Goal: Task Accomplishment & Management: Manage account settings

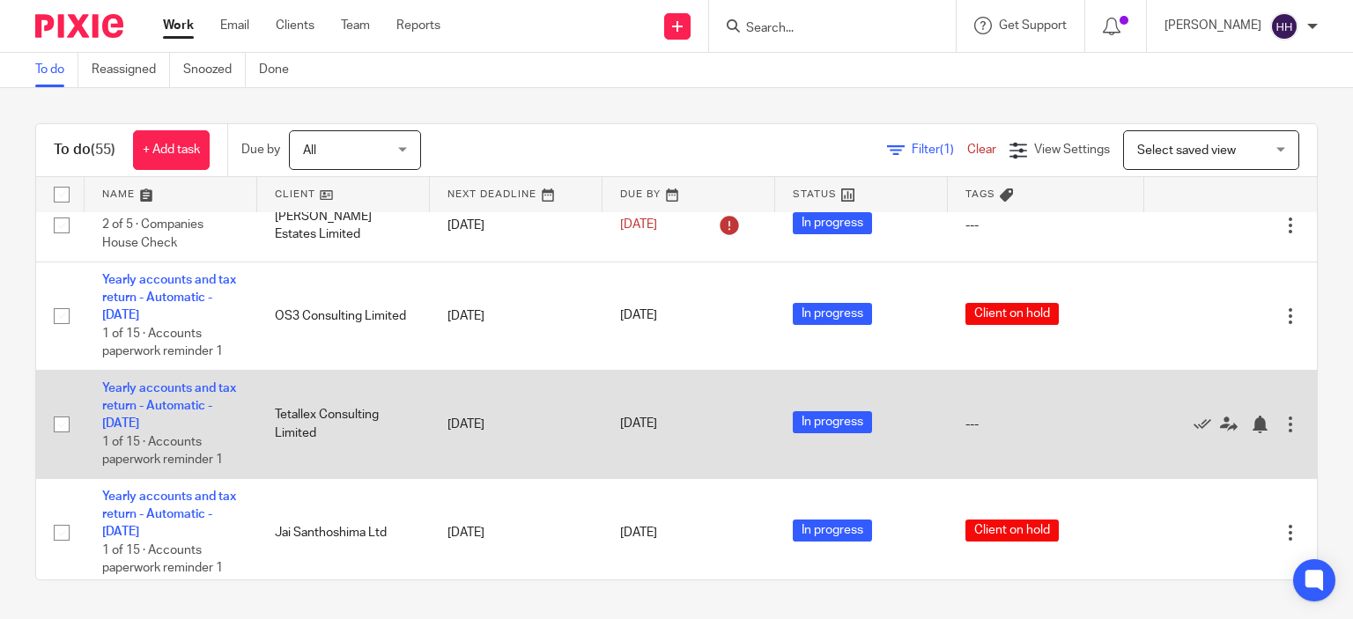
scroll to position [1483, 0]
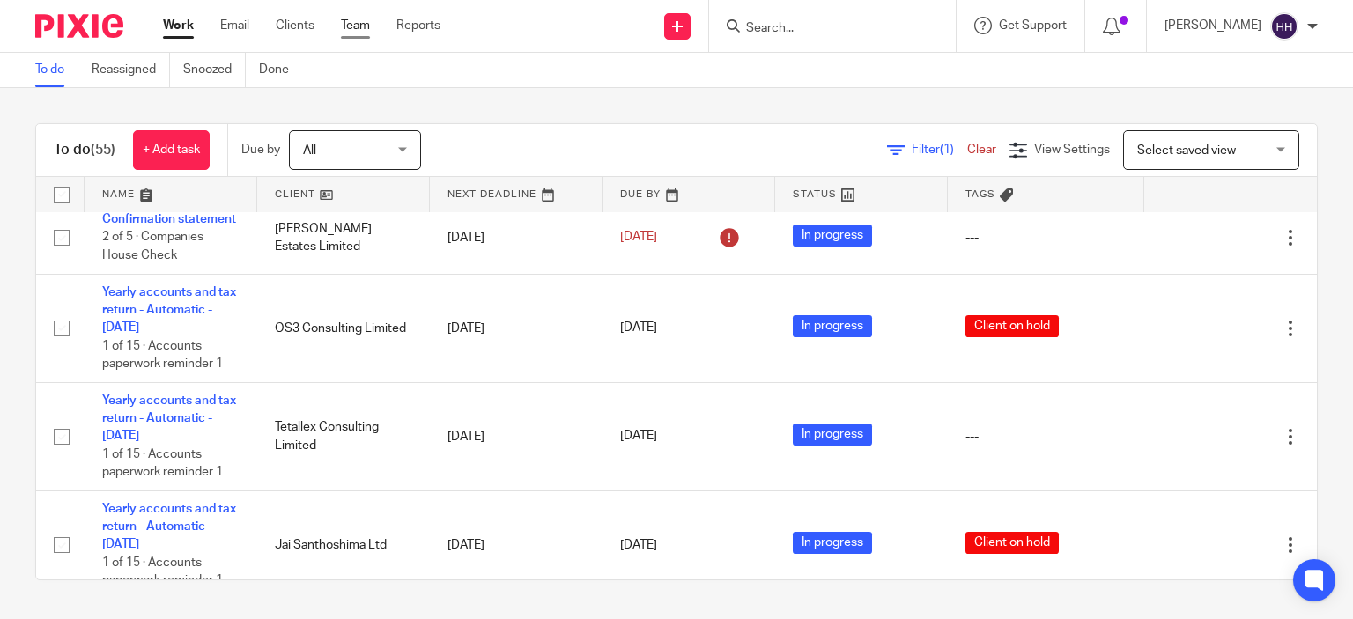
click at [357, 22] on link "Team" at bounding box center [355, 26] width 29 height 18
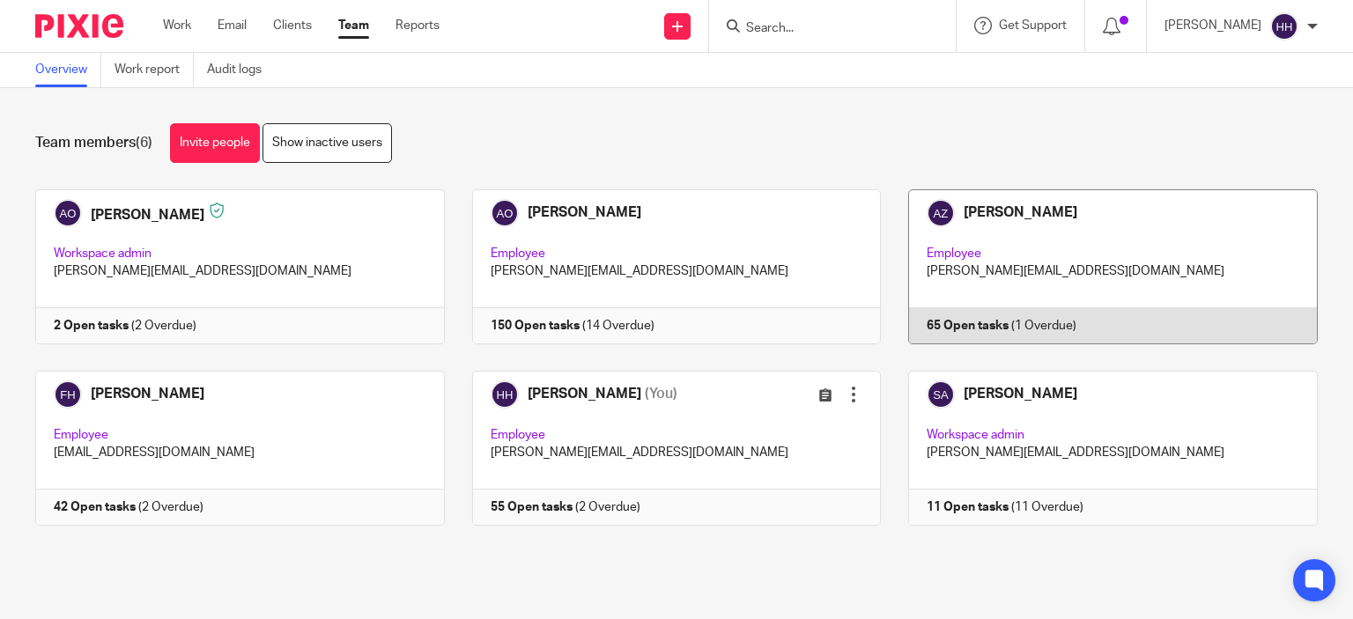
click at [974, 257] on link at bounding box center [1099, 266] width 437 height 155
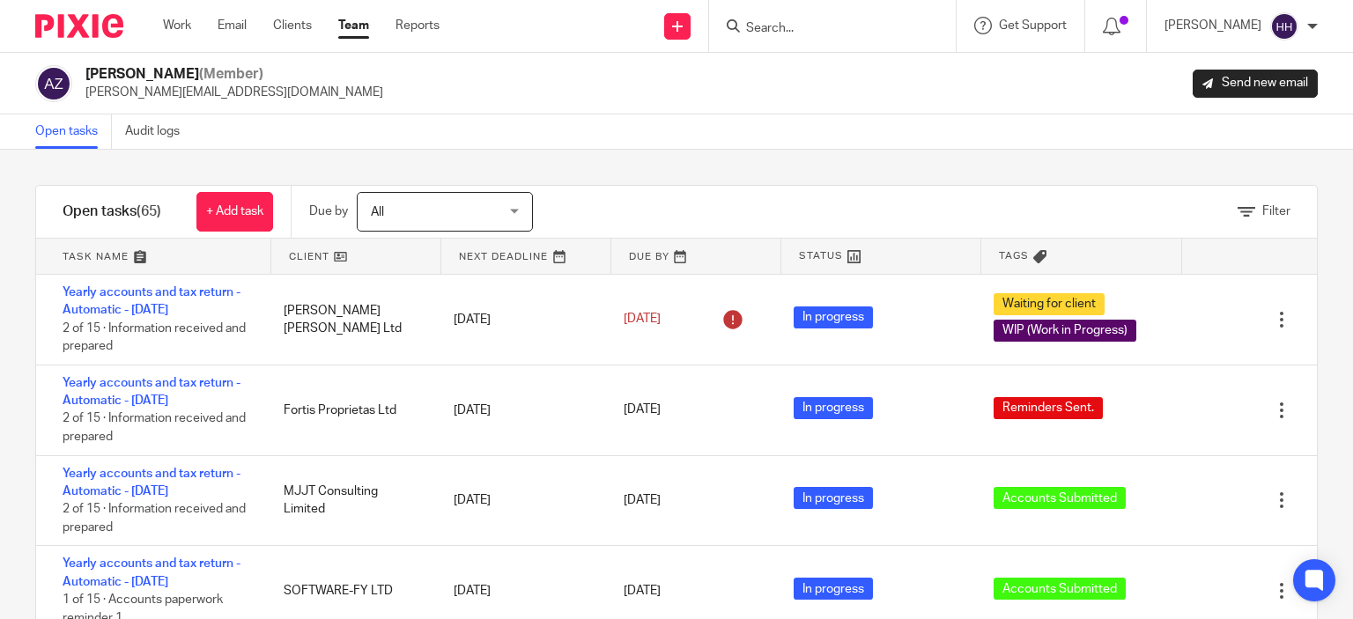
click at [116, 26] on img at bounding box center [79, 26] width 88 height 24
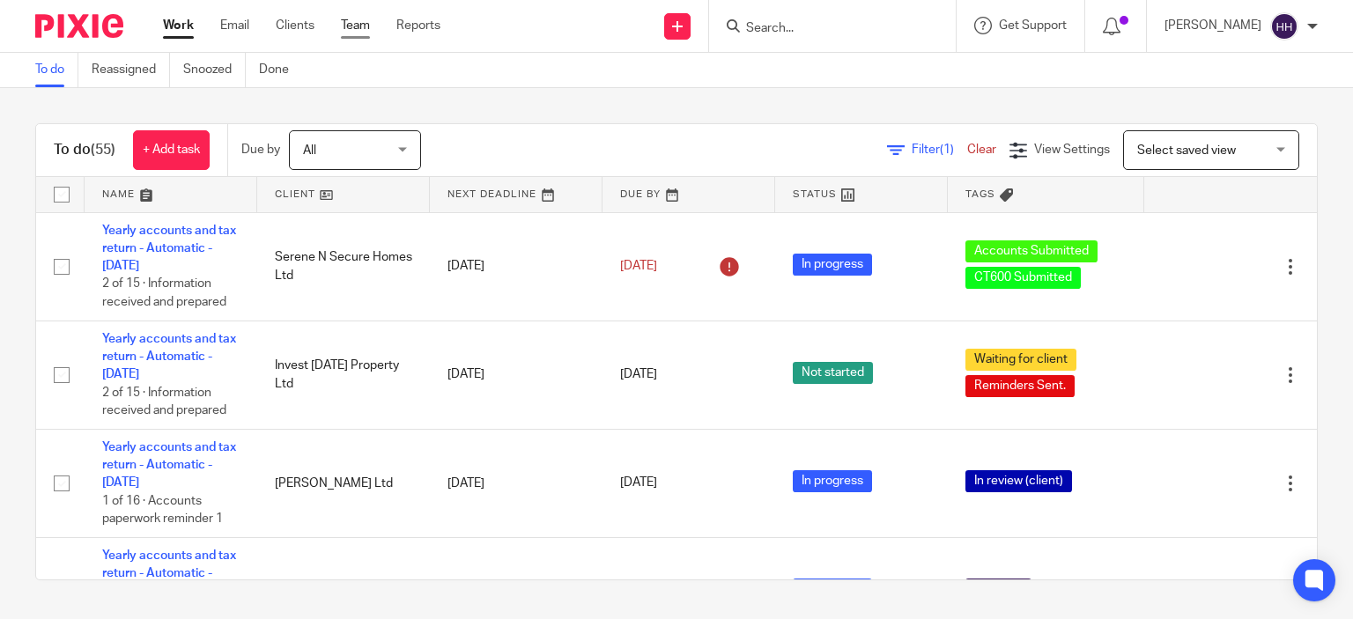
click at [345, 19] on link "Team" at bounding box center [355, 26] width 29 height 18
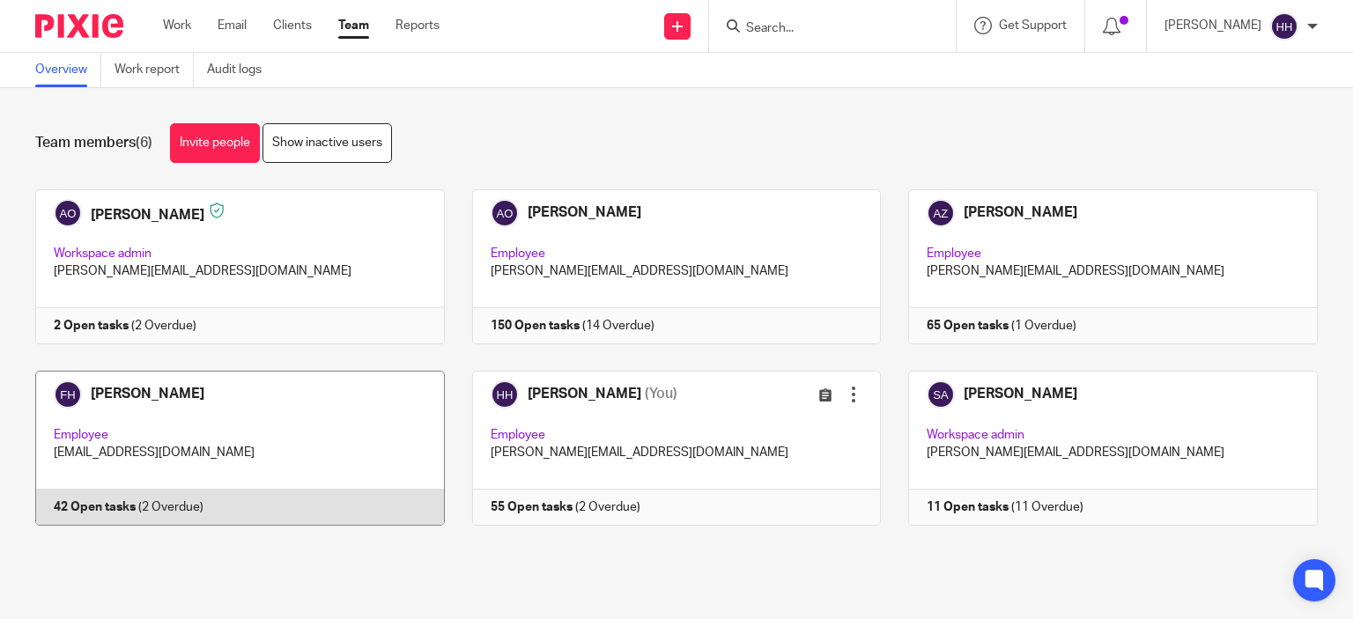
click at [250, 386] on link at bounding box center [226, 448] width 437 height 155
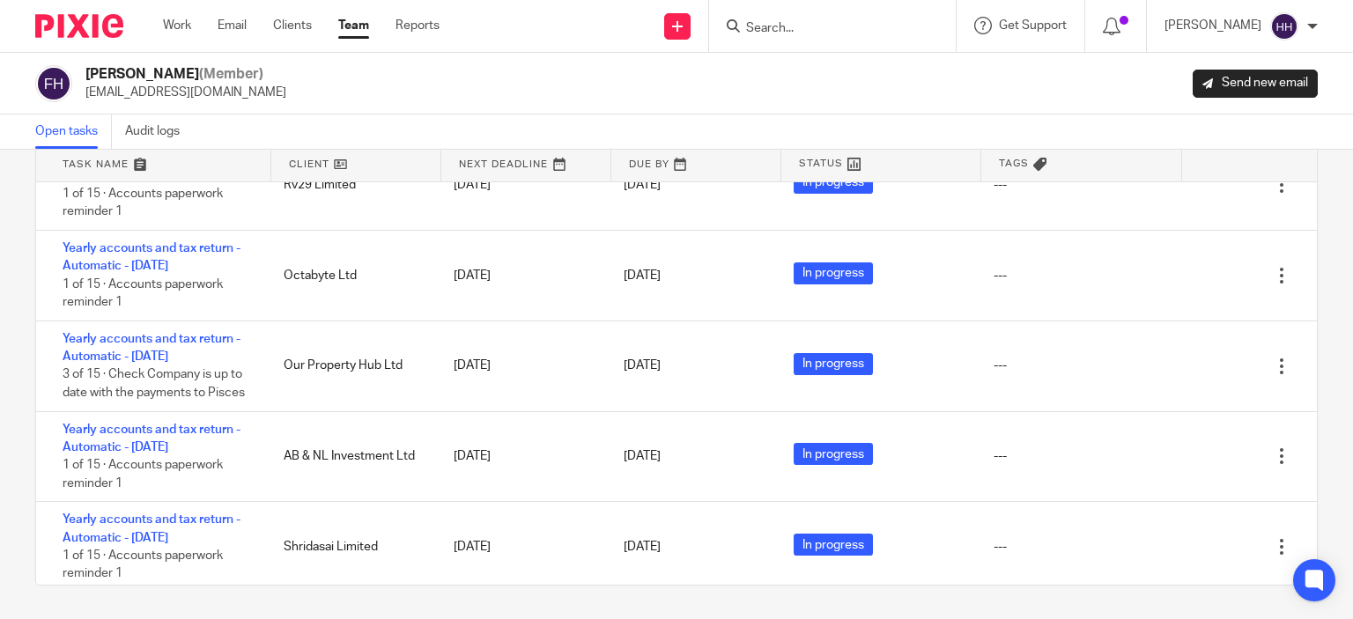
scroll to position [1257, 0]
